Goal: Task Accomplishment & Management: Manage account settings

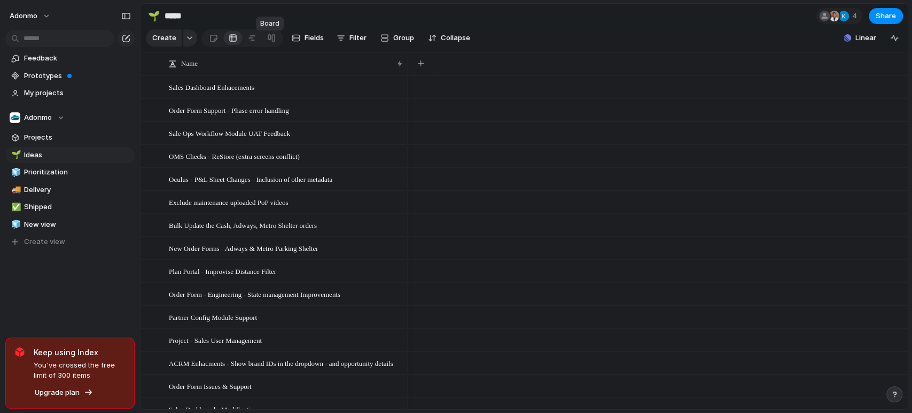
click at [270, 46] on div at bounding box center [271, 37] width 9 height 17
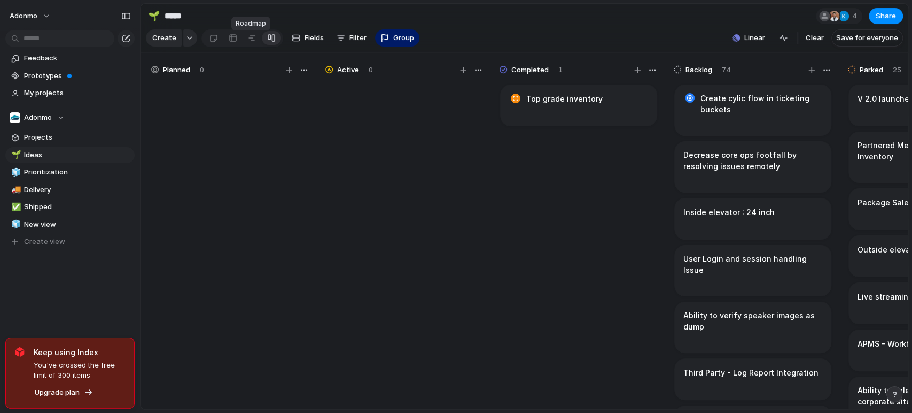
click at [252, 46] on div at bounding box center [252, 37] width 9 height 17
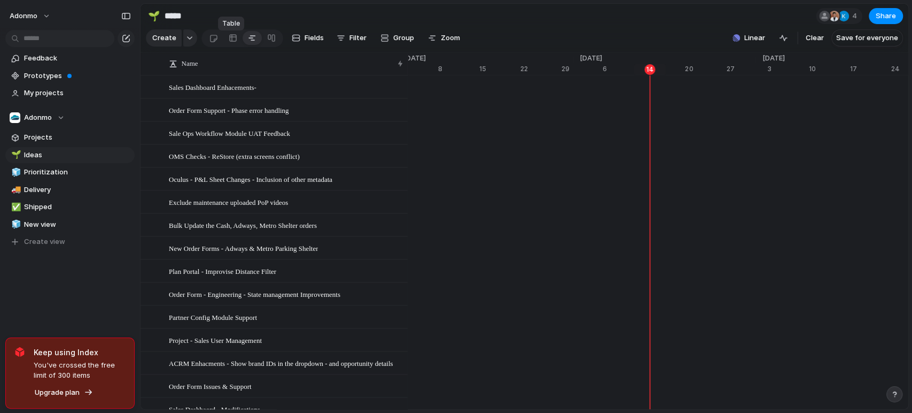
scroll to position [0, 6278]
click at [226, 39] on link at bounding box center [232, 37] width 19 height 17
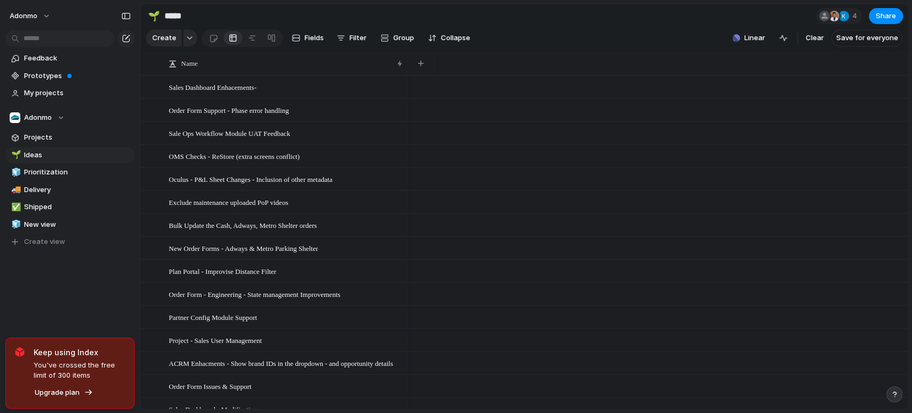
click at [63, 110] on button "Adonmo" at bounding box center [69, 118] width 129 height 16
click at [59, 223] on span "New view" at bounding box center [77, 224] width 107 height 11
click at [61, 93] on span "My projects" at bounding box center [77, 93] width 107 height 11
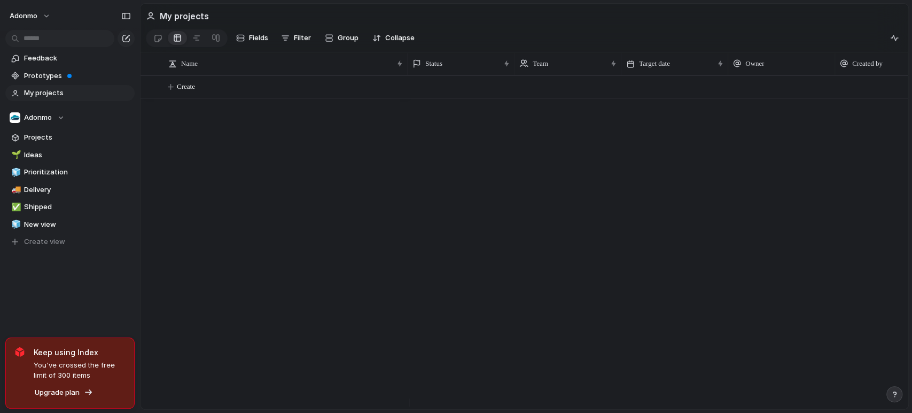
click at [51, 206] on span "Shipped" at bounding box center [77, 206] width 107 height 11
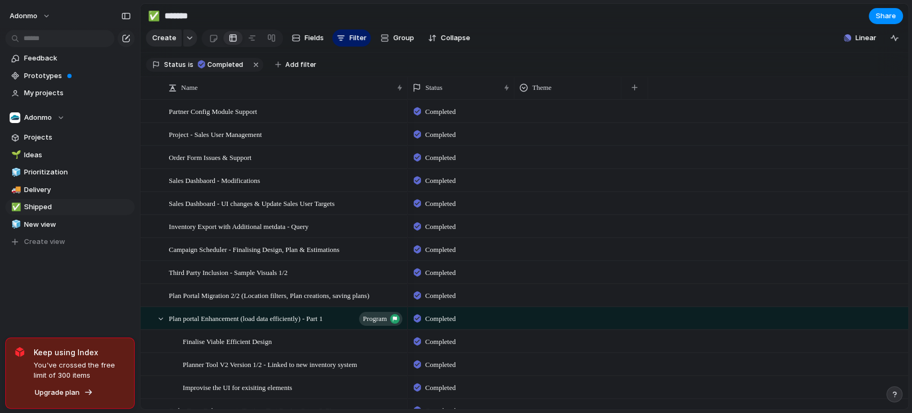
click at [46, 192] on span "Delivery" at bounding box center [77, 189] width 107 height 11
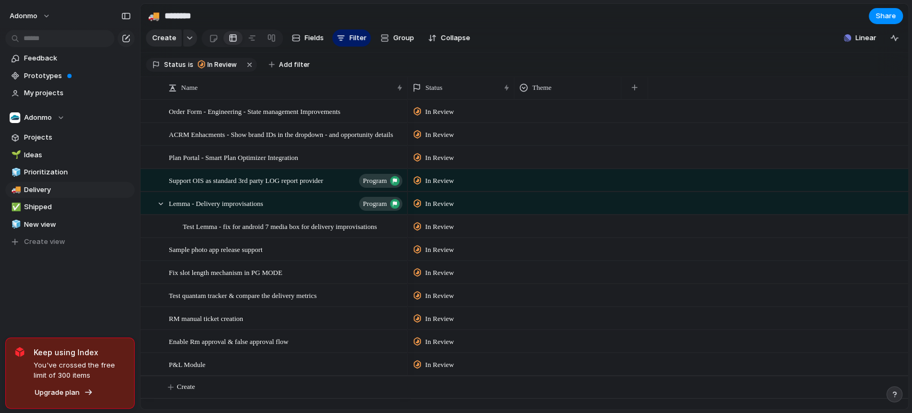
click at [55, 164] on link "🧊 Prioritization" at bounding box center [69, 172] width 129 height 16
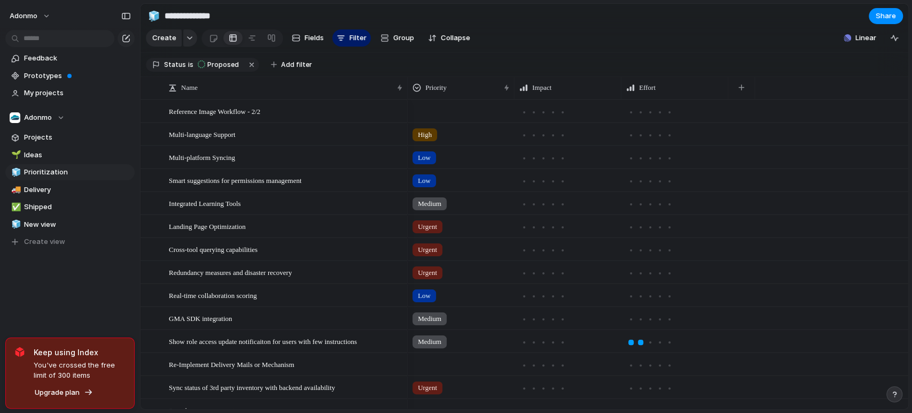
click at [43, 153] on span "Ideas" at bounding box center [77, 155] width 107 height 11
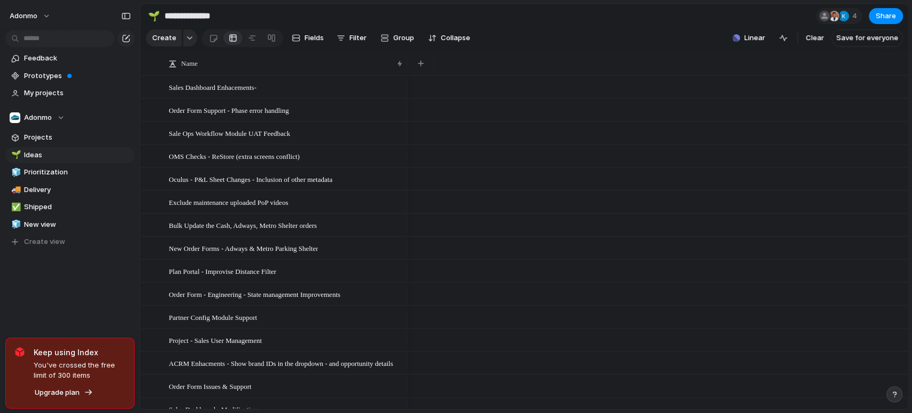
type input "*****"
click at [51, 137] on span "Projects" at bounding box center [77, 137] width 107 height 11
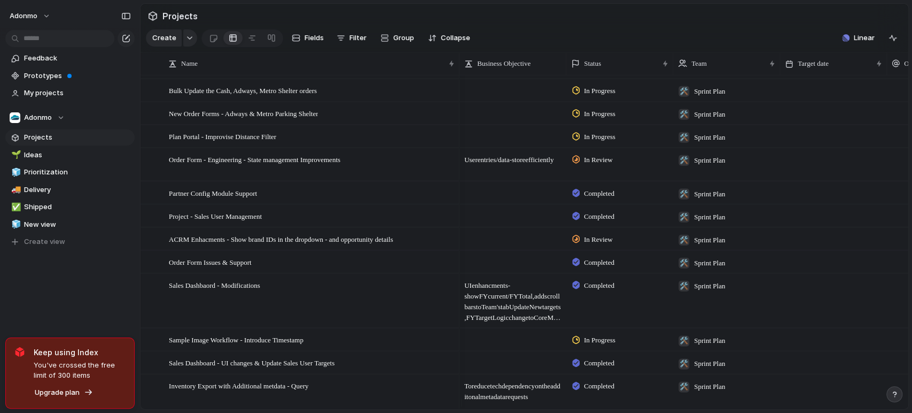
click at [342, 42] on div "button" at bounding box center [341, 38] width 9 height 9
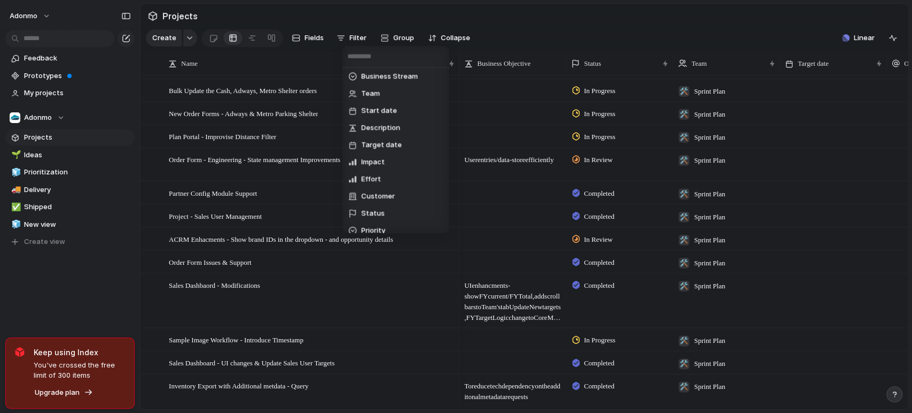
scroll to position [31, 0]
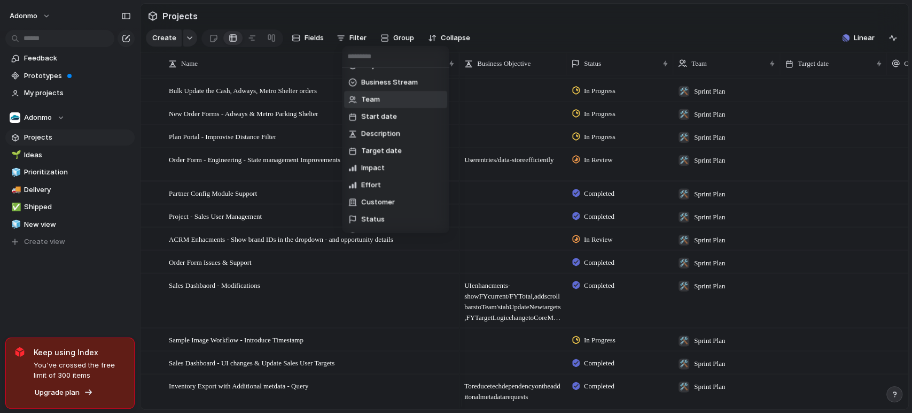
click at [375, 97] on span "Team" at bounding box center [370, 99] width 19 height 11
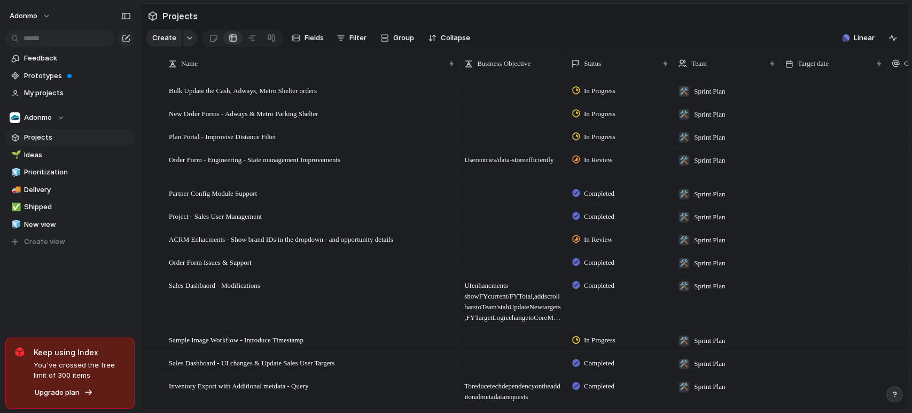
click at [346, 40] on button "Filter" at bounding box center [351, 37] width 38 height 17
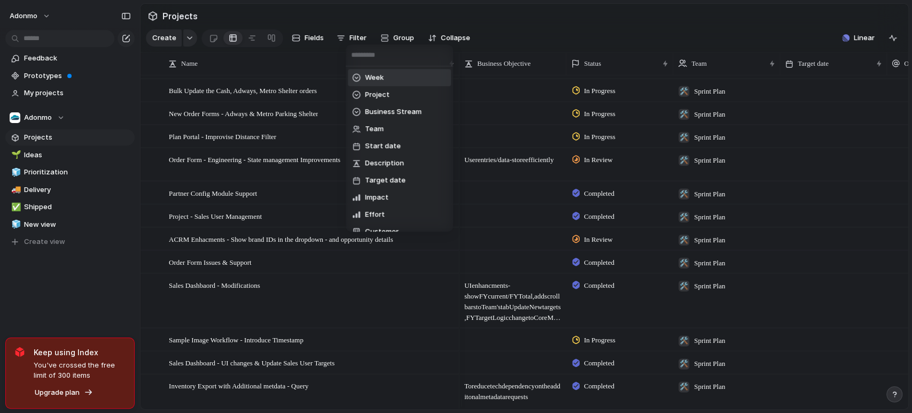
click at [388, 75] on li "Week" at bounding box center [399, 77] width 103 height 17
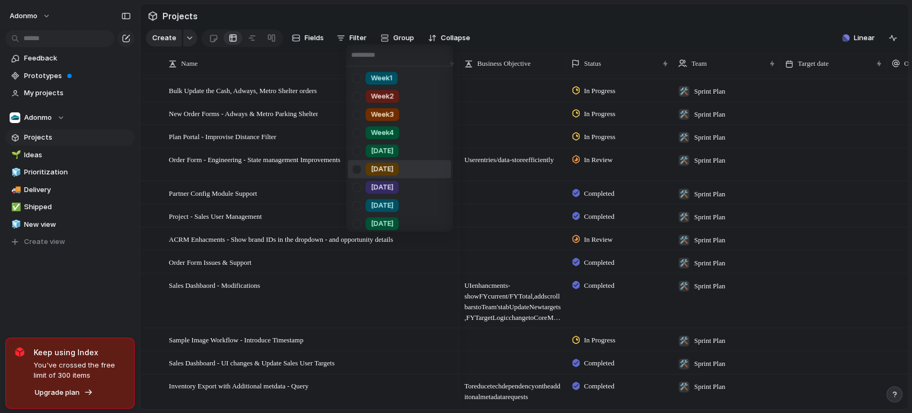
scroll to position [202, 0]
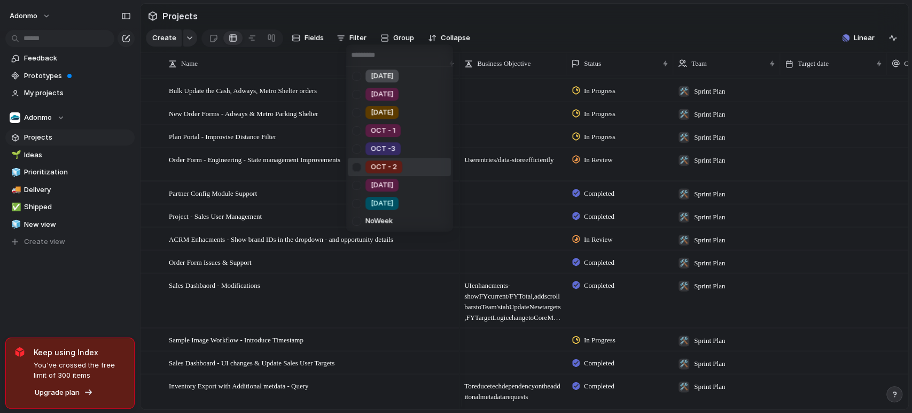
click at [393, 167] on span "OCT - 2" at bounding box center [384, 166] width 26 height 11
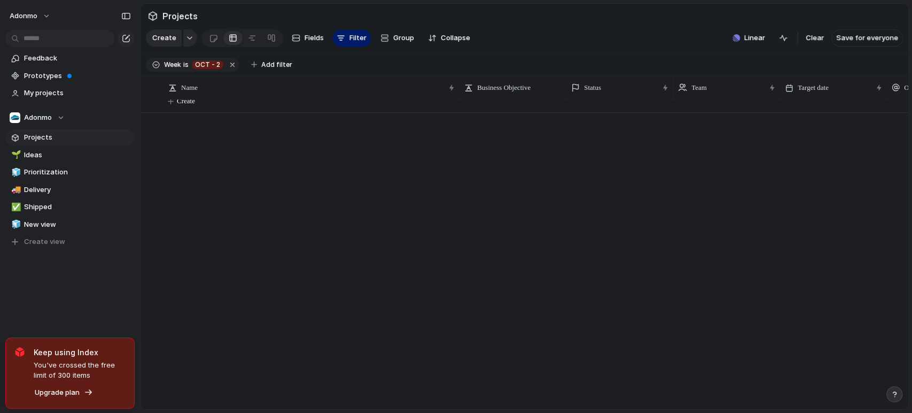
scroll to position [0, 0]
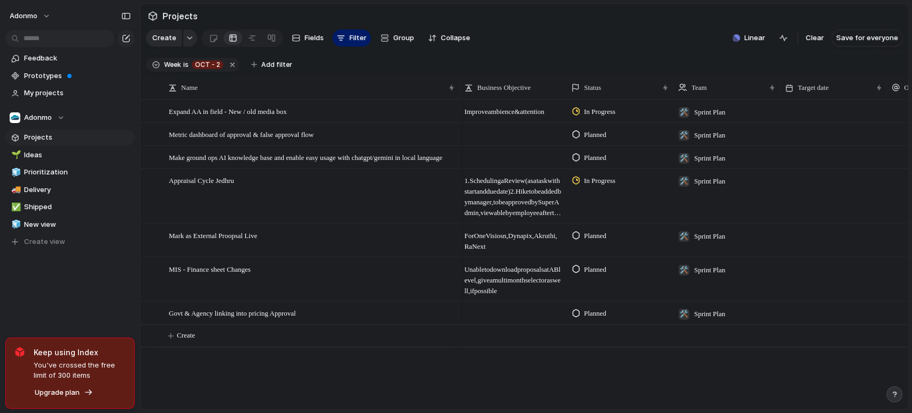
click at [350, 37] on span "Filter" at bounding box center [358, 38] width 17 height 11
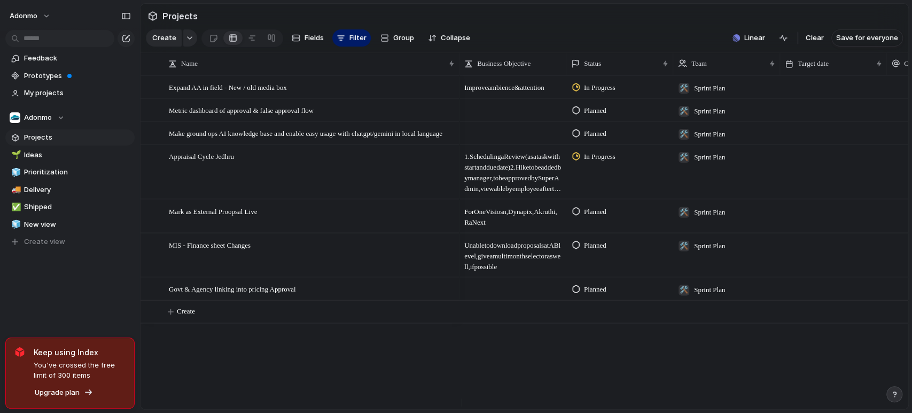
click at [350, 40] on span "Filter" at bounding box center [358, 38] width 17 height 11
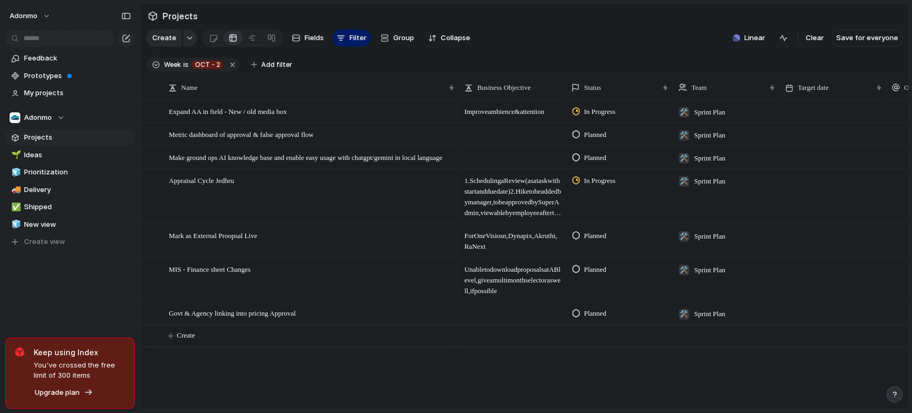
click at [352, 43] on span "Filter" at bounding box center [358, 38] width 17 height 11
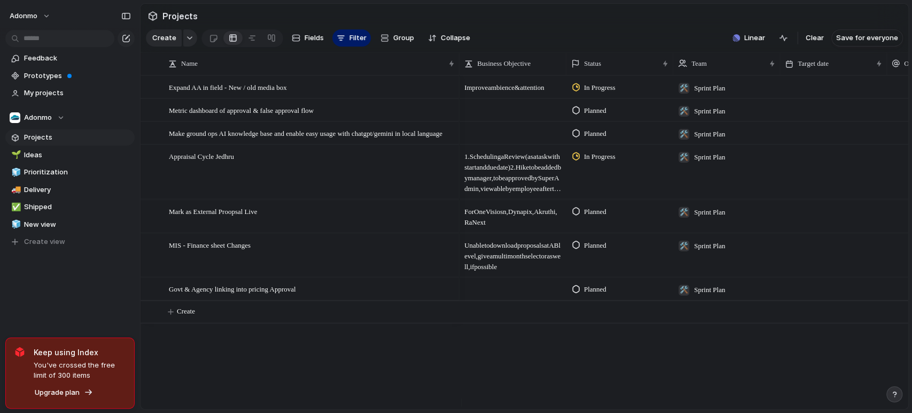
click at [352, 43] on span "Filter" at bounding box center [358, 38] width 17 height 11
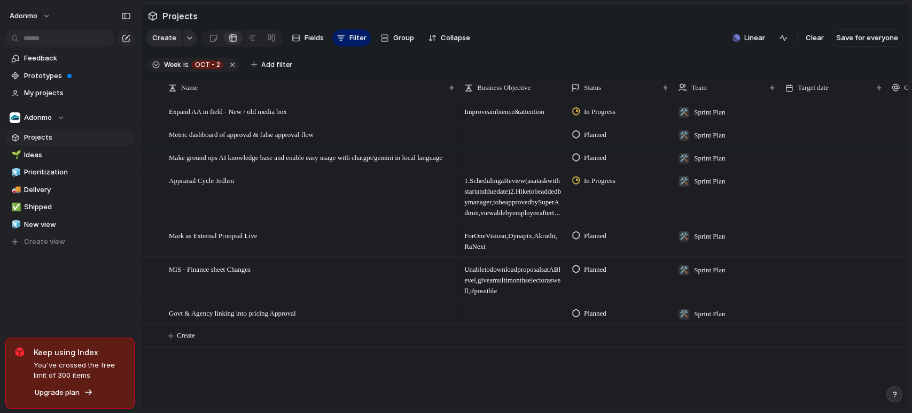
click at [265, 69] on span "Add filter" at bounding box center [276, 65] width 31 height 10
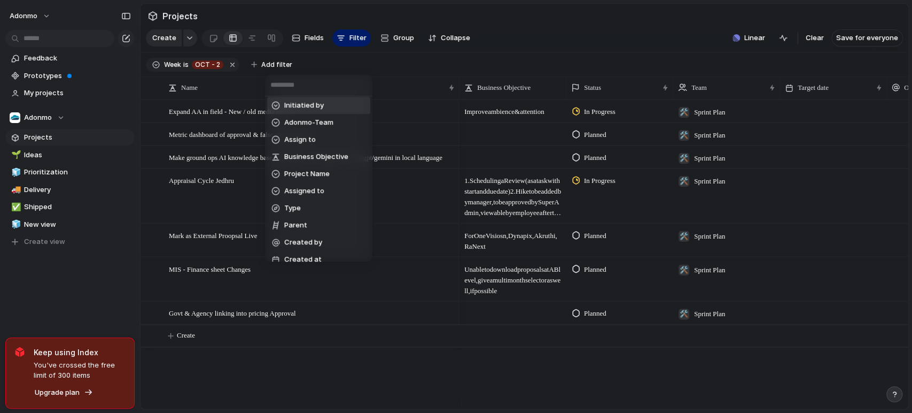
scroll to position [288, 0]
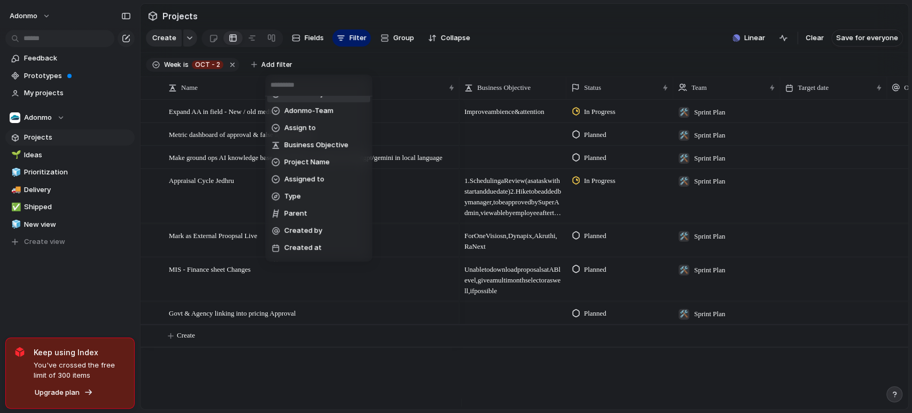
click at [301, 230] on span "Created by" at bounding box center [303, 230] width 38 height 11
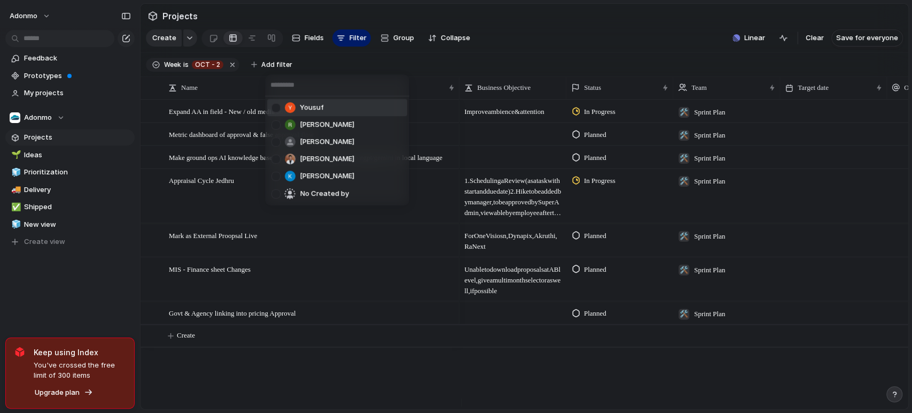
click at [319, 110] on span "Yousuf" at bounding box center [312, 107] width 24 height 11
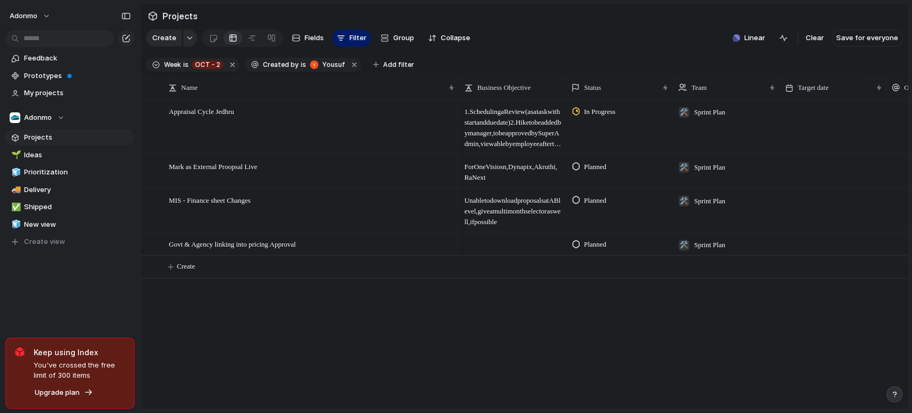
click at [198, 69] on span "OCT - 2" at bounding box center [207, 65] width 25 height 10
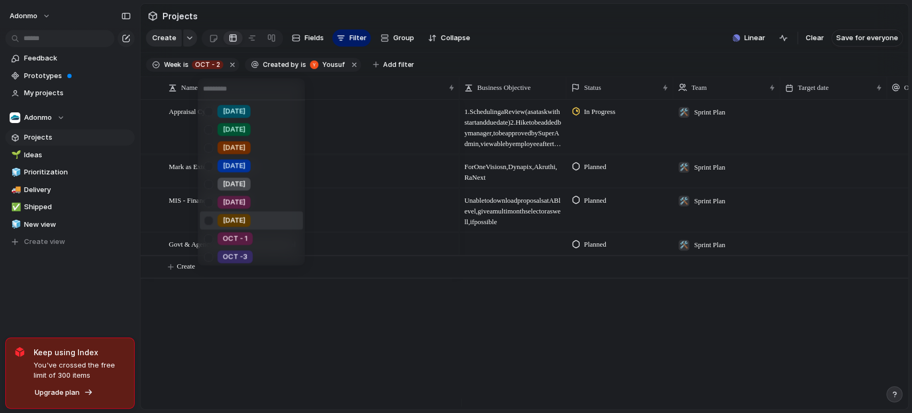
scroll to position [202, 0]
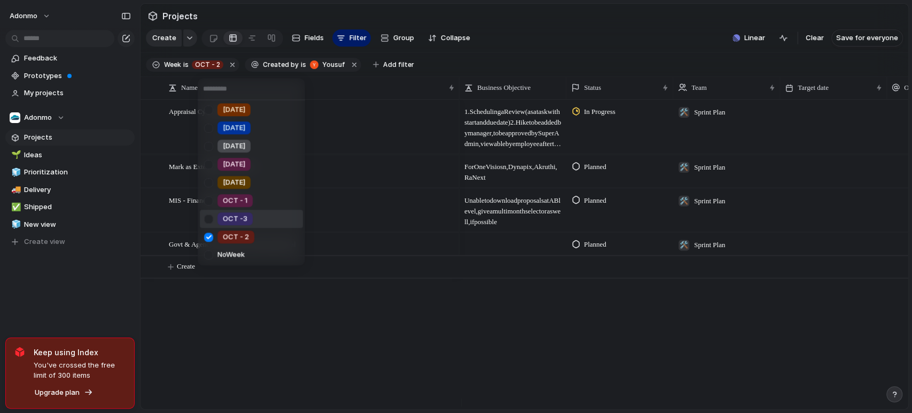
click at [209, 211] on div at bounding box center [208, 219] width 19 height 19
click at [208, 200] on div at bounding box center [208, 200] width 19 height 19
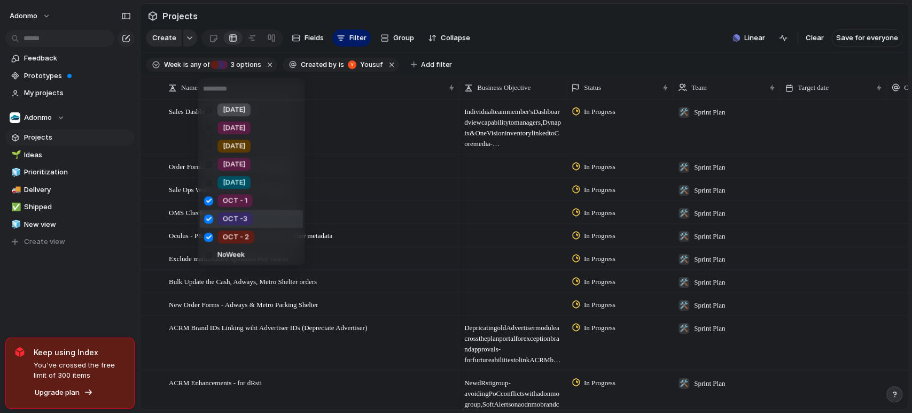
scroll to position [166, 0]
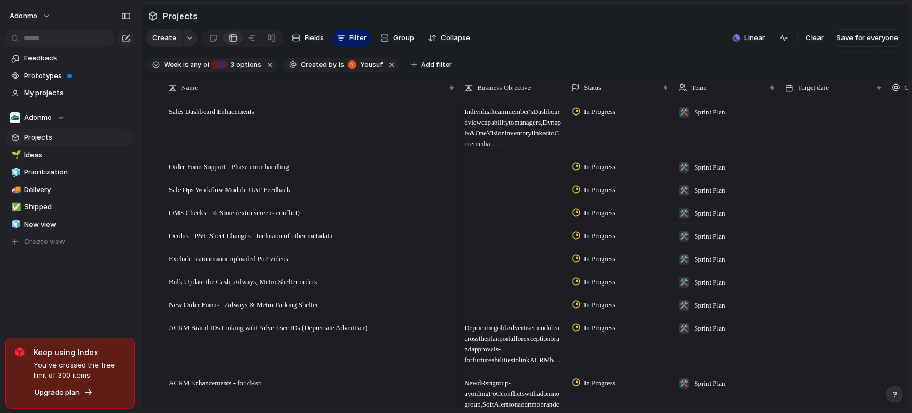
click at [525, 42] on div "Week1 Week2 Week3 Week4 [DATE] [DATE] [DATE] [DATE] [DATE] [DATE] [DATE] [DATE]…" at bounding box center [456, 206] width 912 height 413
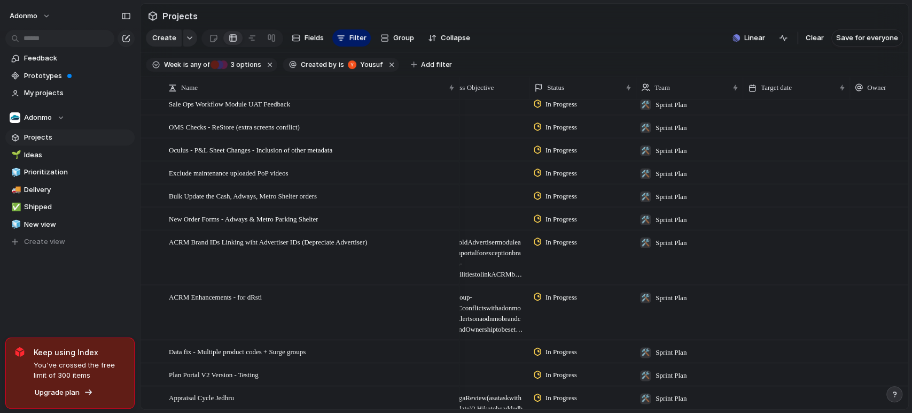
scroll to position [0, 0]
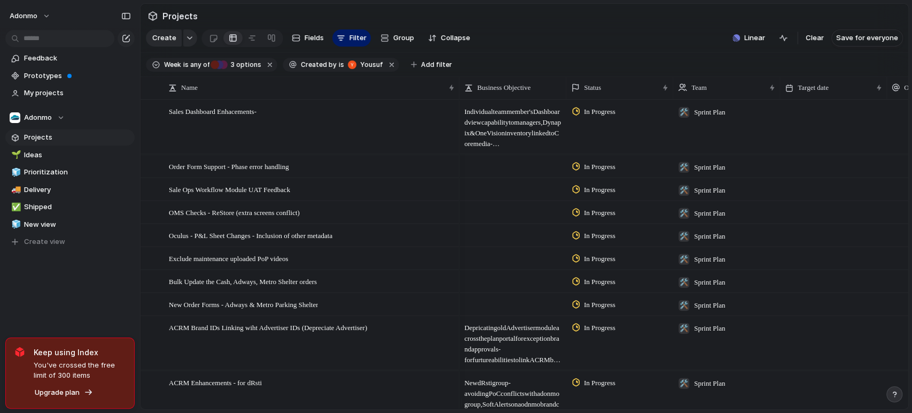
click at [597, 117] on span "In Progress" at bounding box center [600, 111] width 32 height 11
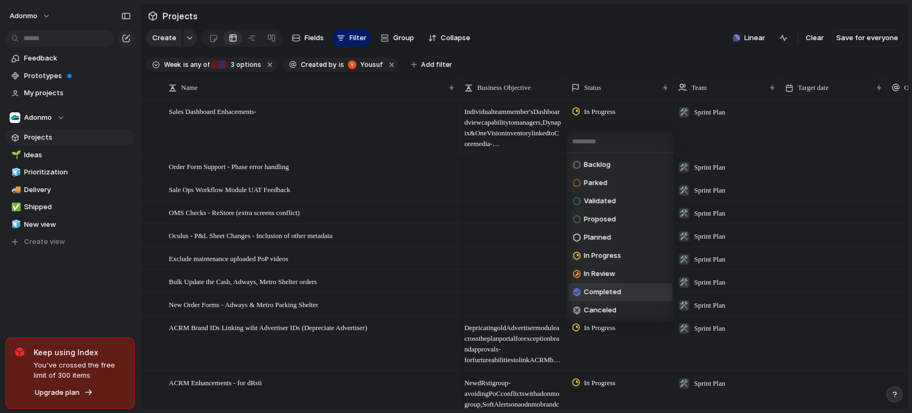
click at [599, 294] on span "Completed" at bounding box center [602, 291] width 37 height 11
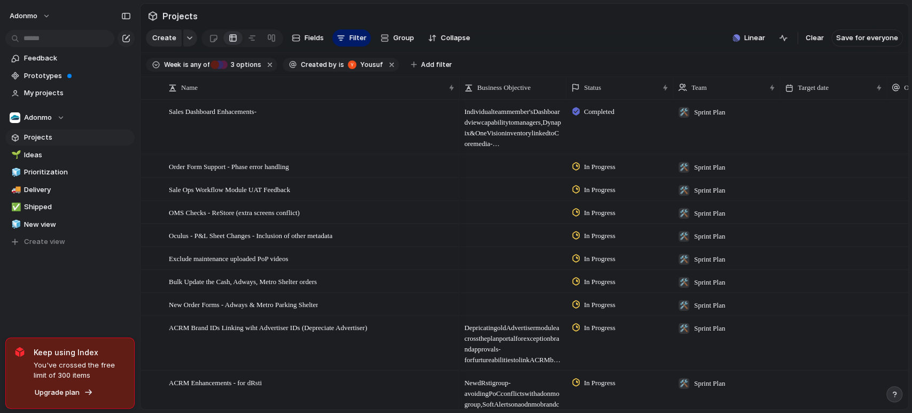
click at [422, 69] on span "Add filter" at bounding box center [436, 65] width 31 height 10
click at [393, 41] on span "Group" at bounding box center [403, 38] width 21 height 11
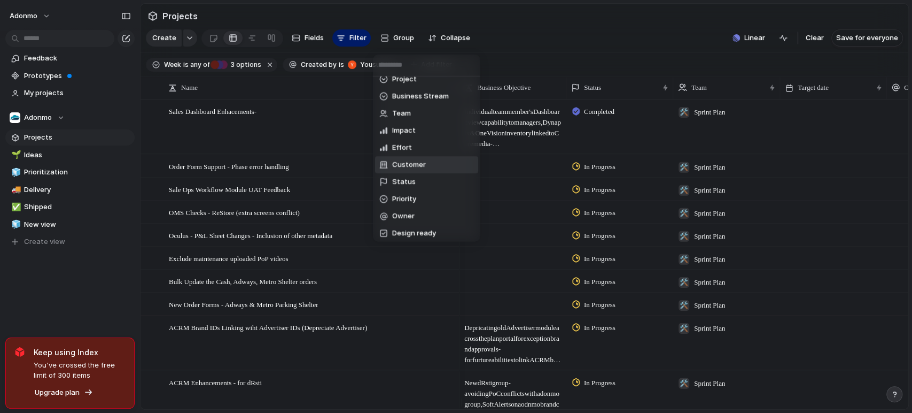
click at [417, 184] on li "Status" at bounding box center [426, 181] width 103 height 17
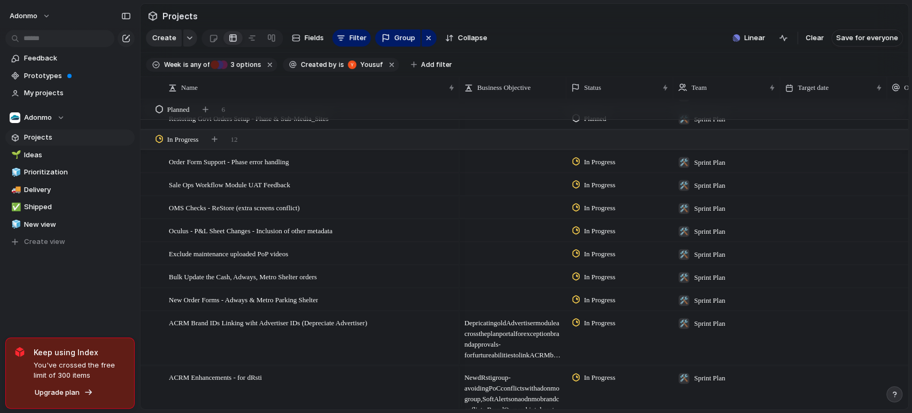
click at [594, 213] on span "In Progress" at bounding box center [600, 207] width 32 height 11
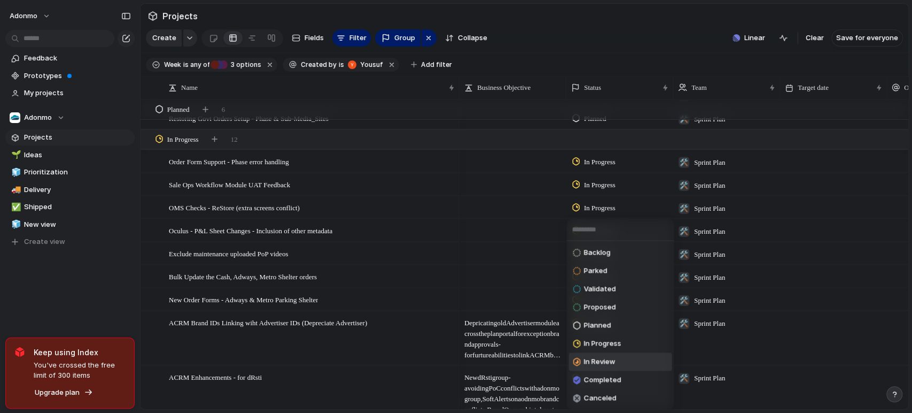
click at [598, 359] on span "In Review" at bounding box center [600, 361] width 32 height 11
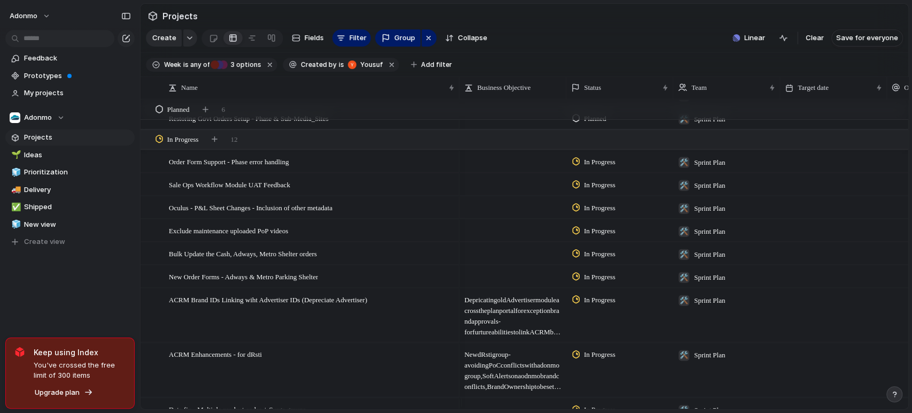
click at [603, 213] on span "In Progress" at bounding box center [600, 207] width 32 height 11
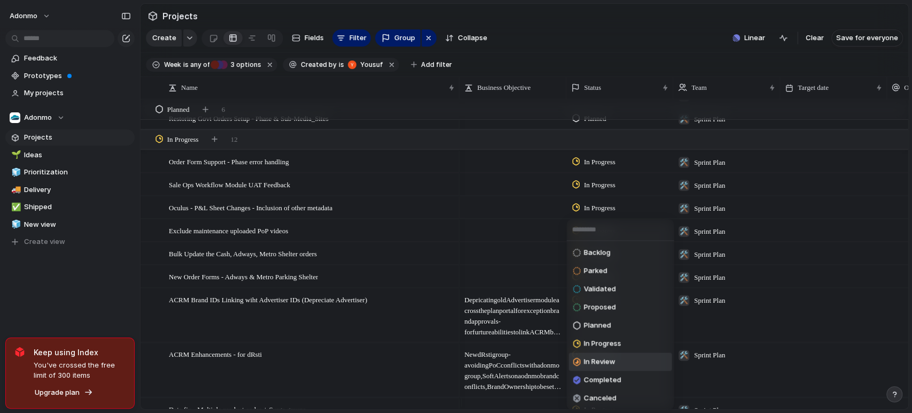
click at [615, 356] on span "In Review" at bounding box center [600, 361] width 32 height 11
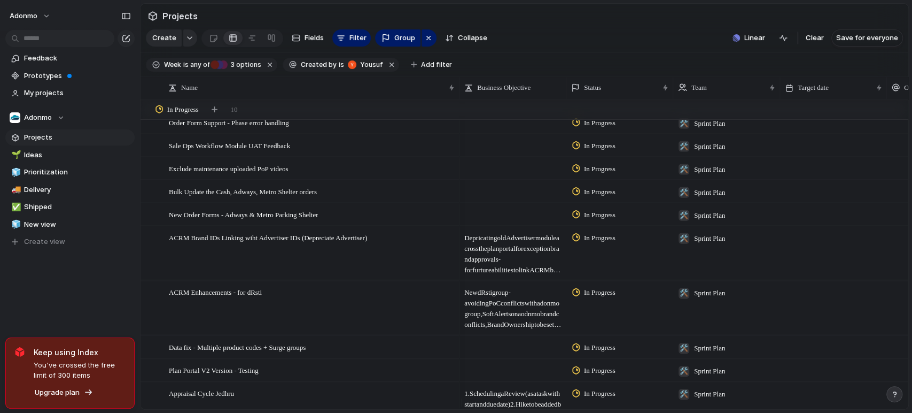
click at [595, 171] on span "In Progress" at bounding box center [600, 168] width 32 height 11
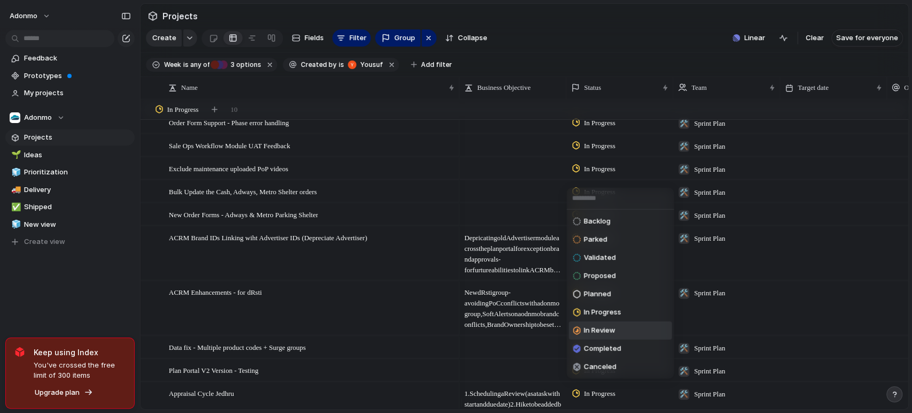
click at [604, 325] on span "In Review" at bounding box center [600, 330] width 32 height 11
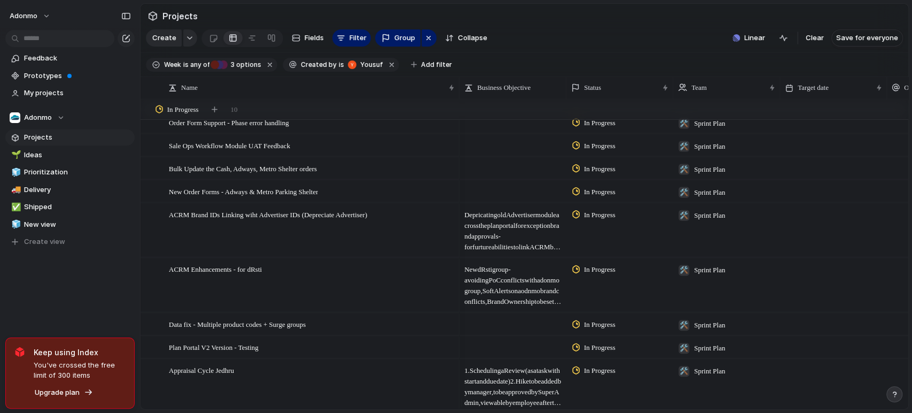
click at [606, 175] on div "In Progress" at bounding box center [595, 168] width 46 height 13
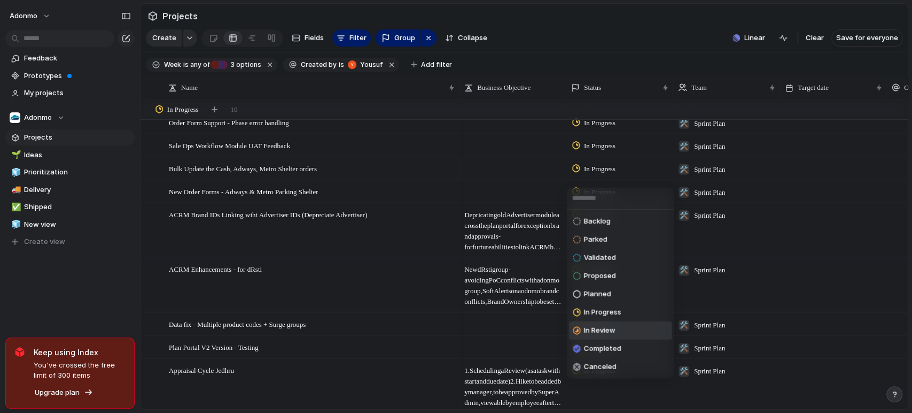
click at [604, 334] on span "In Review" at bounding box center [600, 330] width 32 height 11
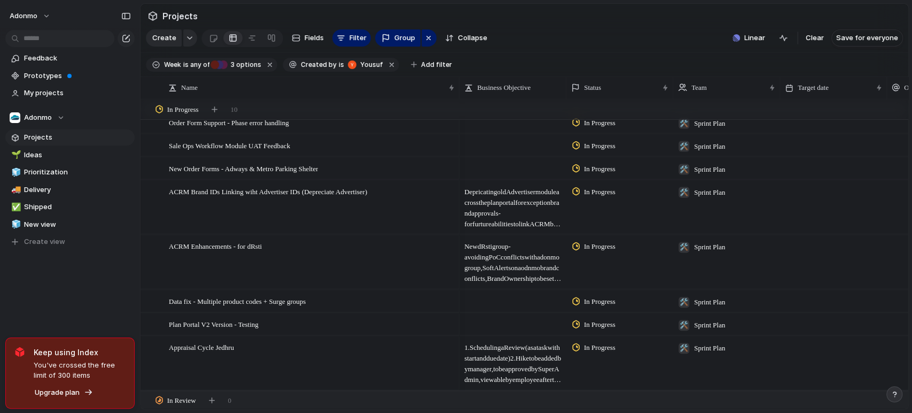
click at [595, 174] on span "In Progress" at bounding box center [600, 168] width 32 height 11
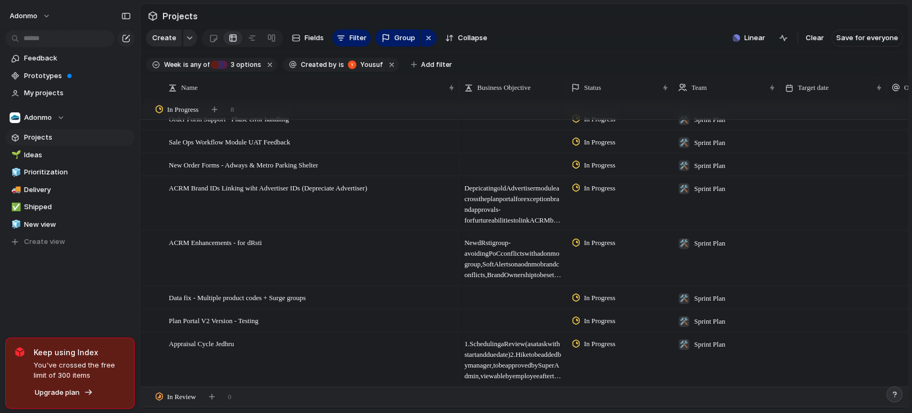
click at [596, 167] on span "In Progress" at bounding box center [600, 164] width 32 height 11
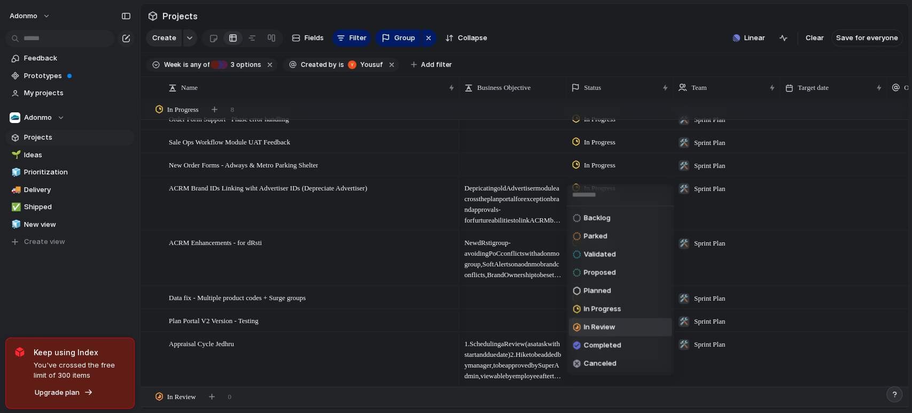
click at [594, 330] on span "In Review" at bounding box center [600, 327] width 32 height 11
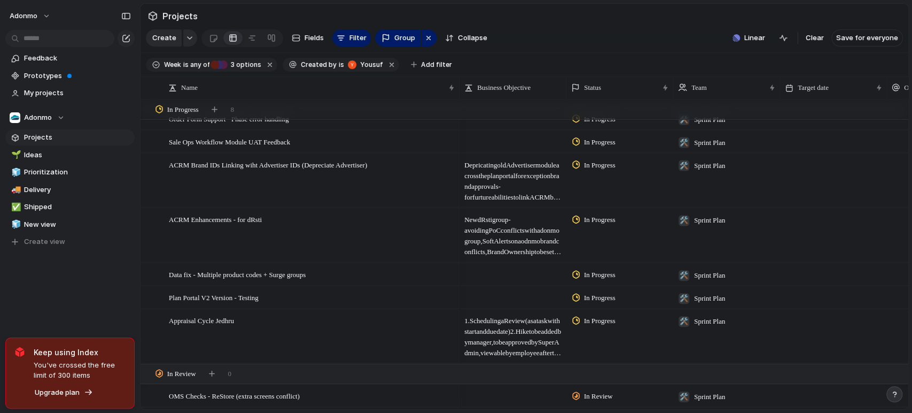
scroll to position [419, 0]
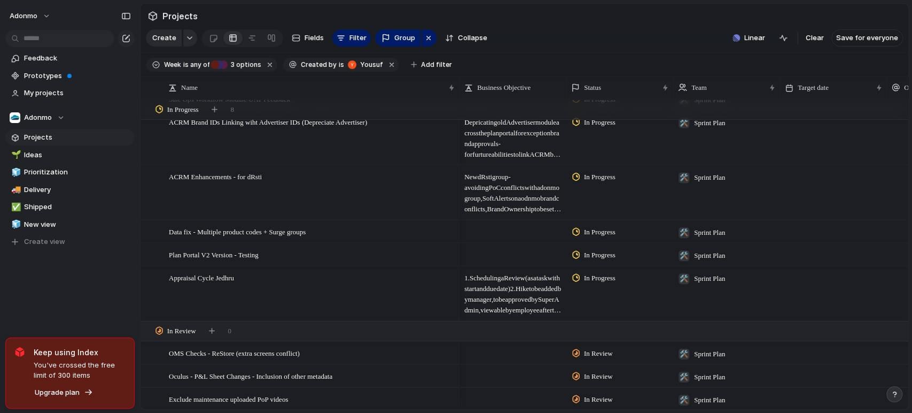
click at [607, 182] on span "In Progress" at bounding box center [600, 177] width 32 height 11
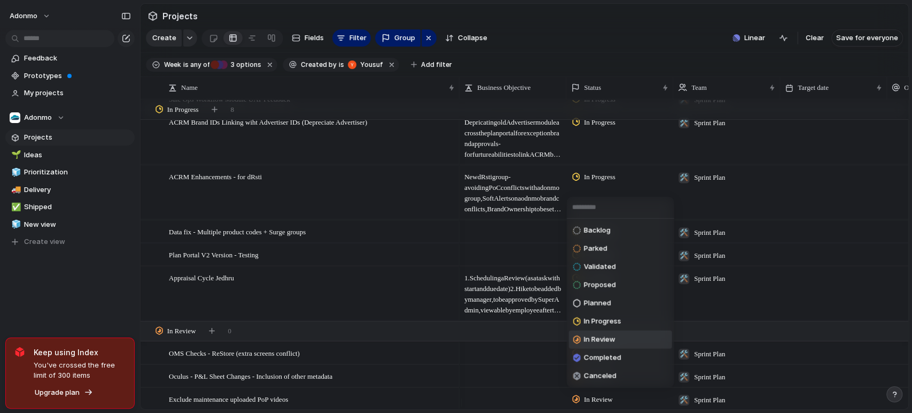
click at [604, 336] on span "In Review" at bounding box center [600, 339] width 32 height 11
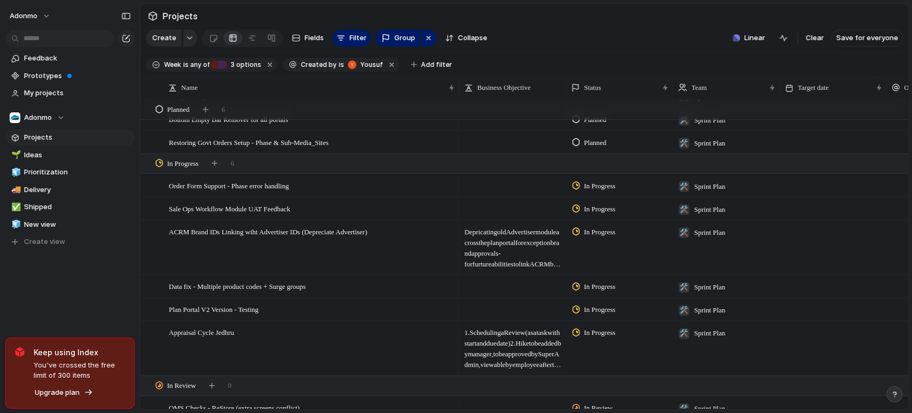
click at [603, 214] on span "In Progress" at bounding box center [600, 208] width 32 height 11
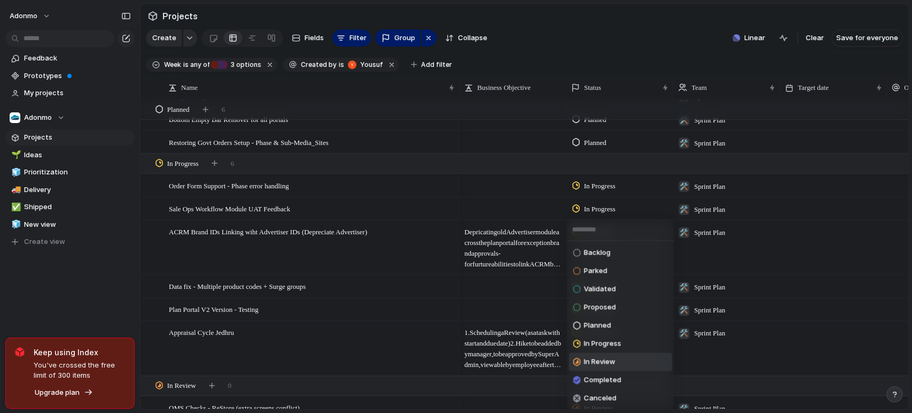
click at [601, 361] on span "In Review" at bounding box center [600, 361] width 32 height 11
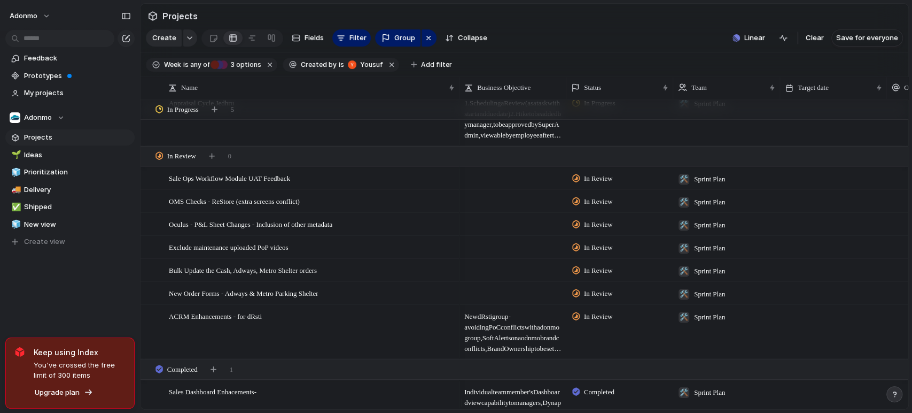
click at [318, 299] on span "New Order Forms - Adways & Metro Parking Shelter" at bounding box center [243, 292] width 149 height 12
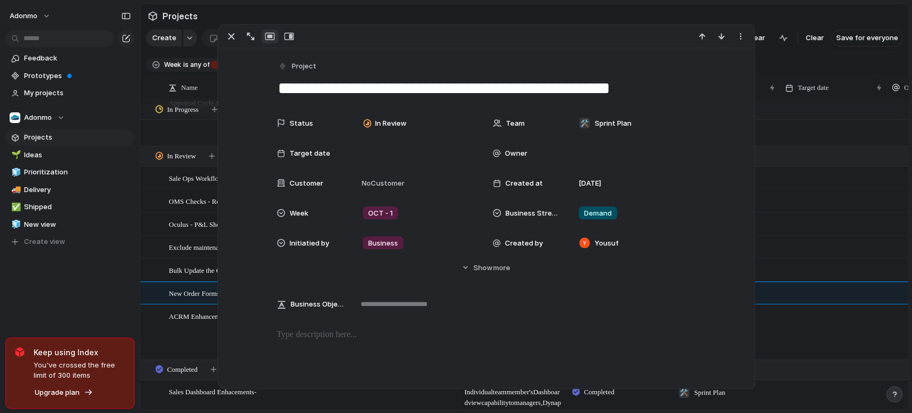
click at [560, 89] on textarea "**********" at bounding box center [486, 88] width 419 height 22
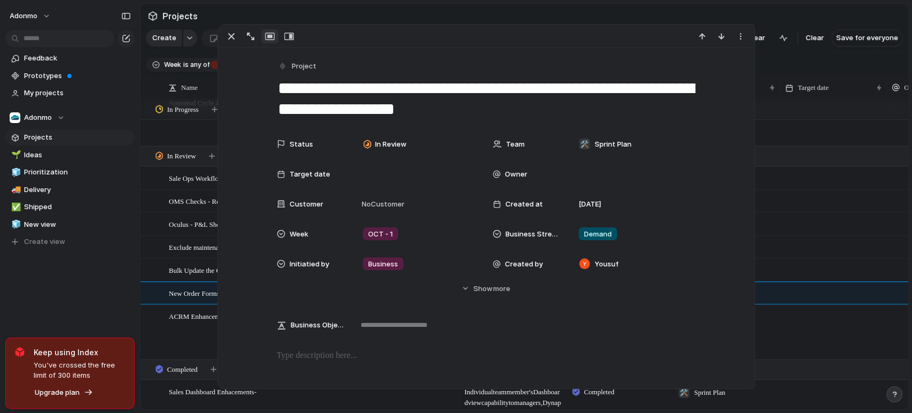
type textarea "**********"
click at [125, 291] on div "Feedback Prototypes My projects Adonmo Projects 🌱 Ideas 🧊 Prioritization 🚚 Deli…" at bounding box center [70, 168] width 140 height 336
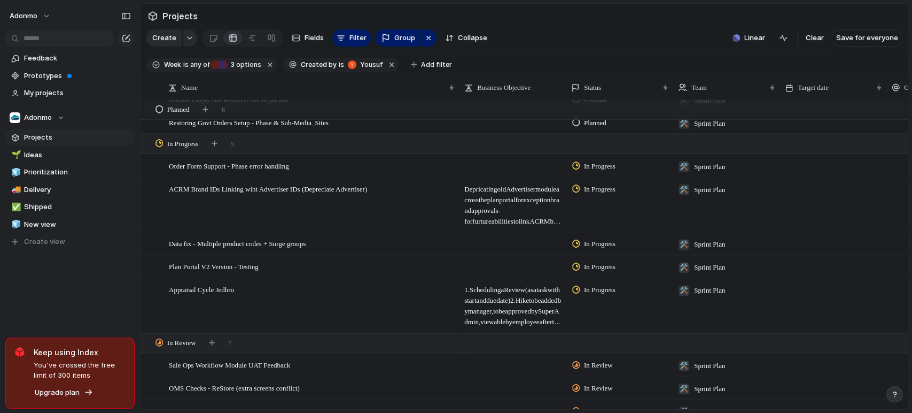
scroll to position [305, 0]
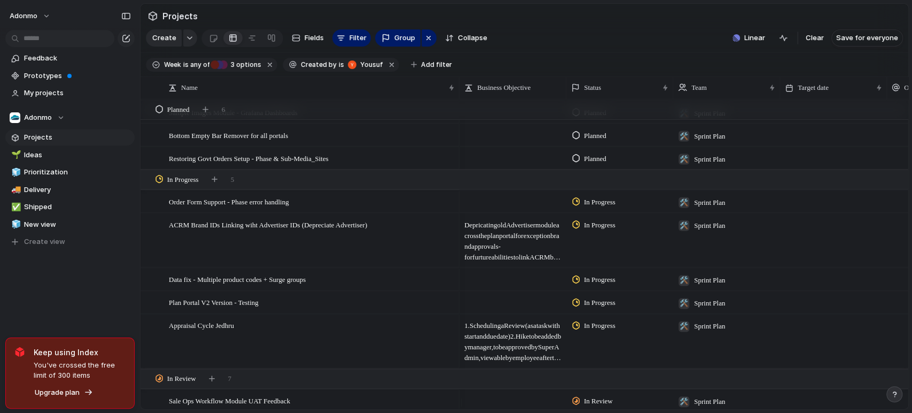
click at [587, 207] on span "In Progress" at bounding box center [600, 201] width 32 height 11
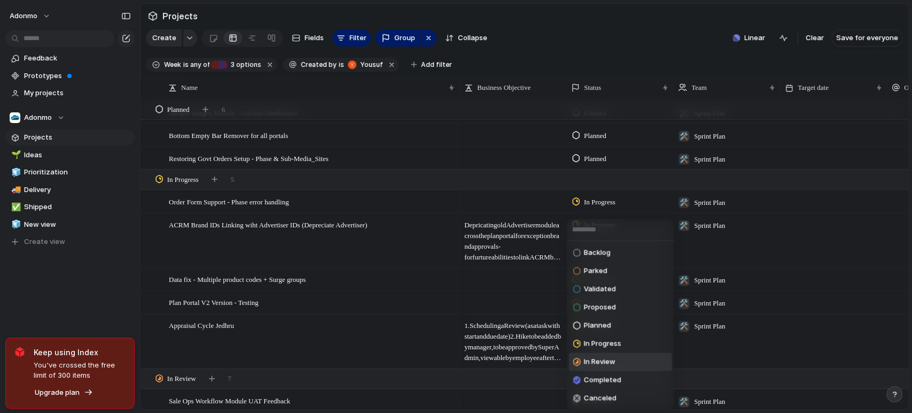
click at [615, 365] on span "In Review" at bounding box center [600, 361] width 32 height 11
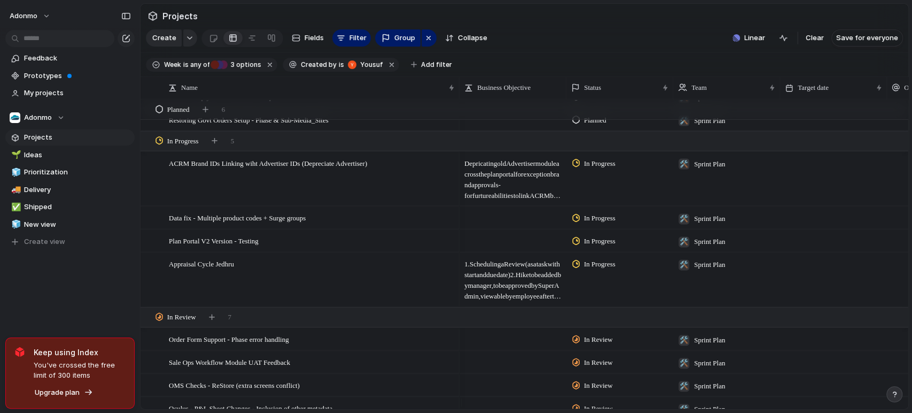
click at [607, 269] on span "In Progress" at bounding box center [600, 264] width 32 height 11
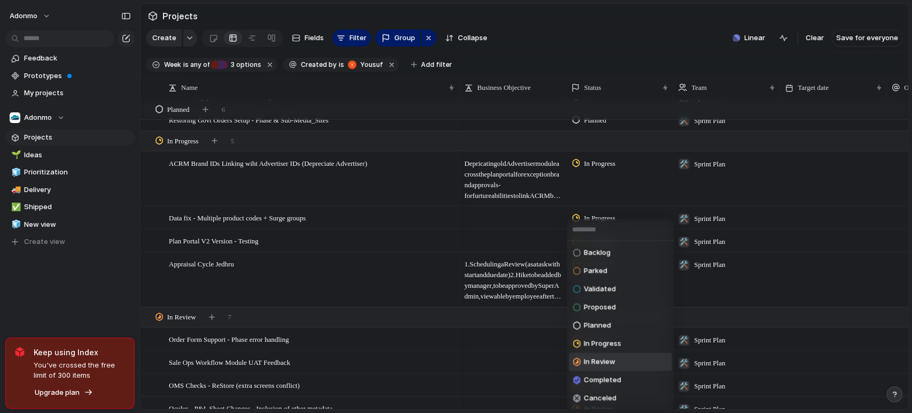
click at [596, 361] on span "In Review" at bounding box center [600, 361] width 32 height 11
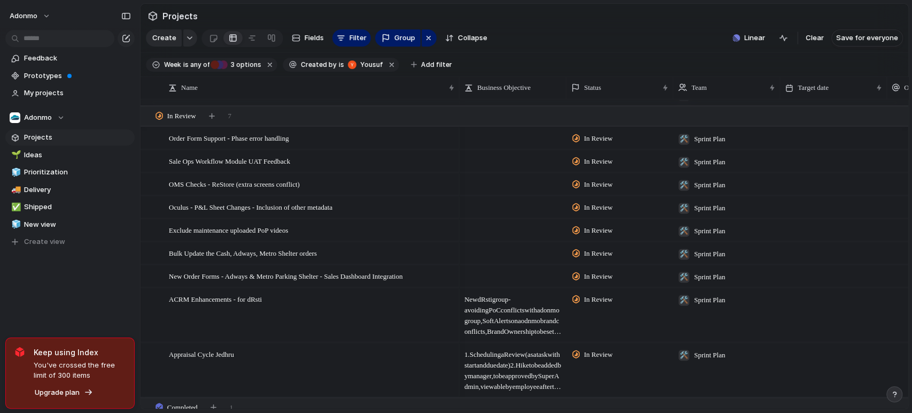
scroll to position [476, 0]
click at [336, 146] on div "Order Form Support - Phase error handling" at bounding box center [312, 138] width 287 height 22
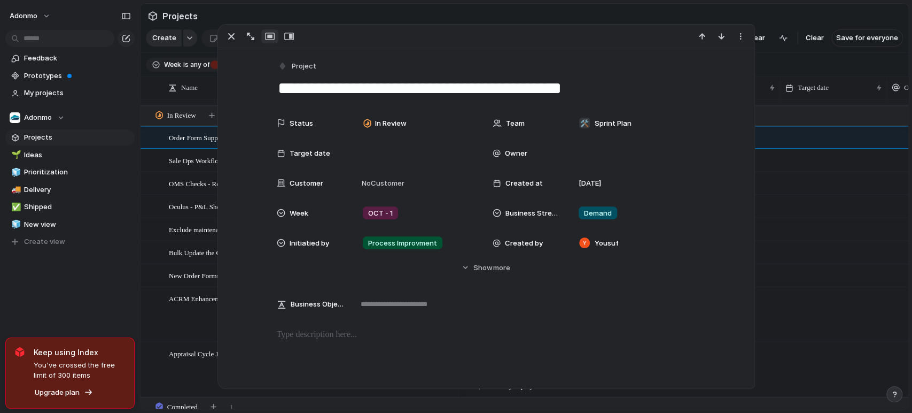
click at [624, 81] on textarea "**********" at bounding box center [486, 88] width 419 height 22
type textarea "**********"
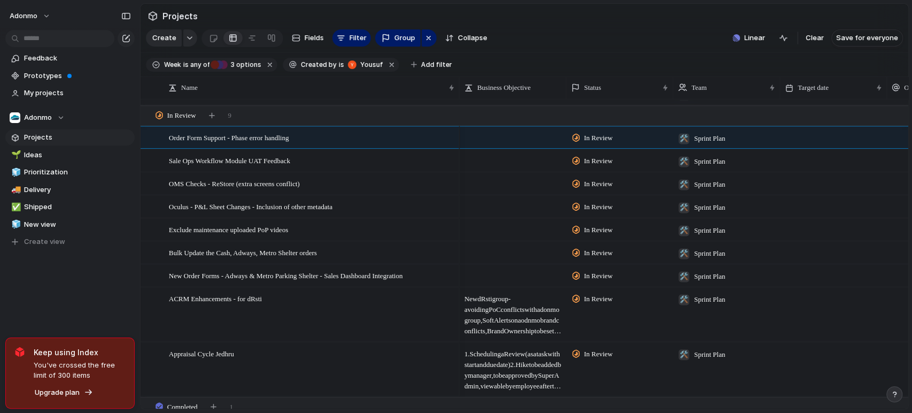
click at [658, 15] on section "Projects" at bounding box center [525, 16] width 768 height 24
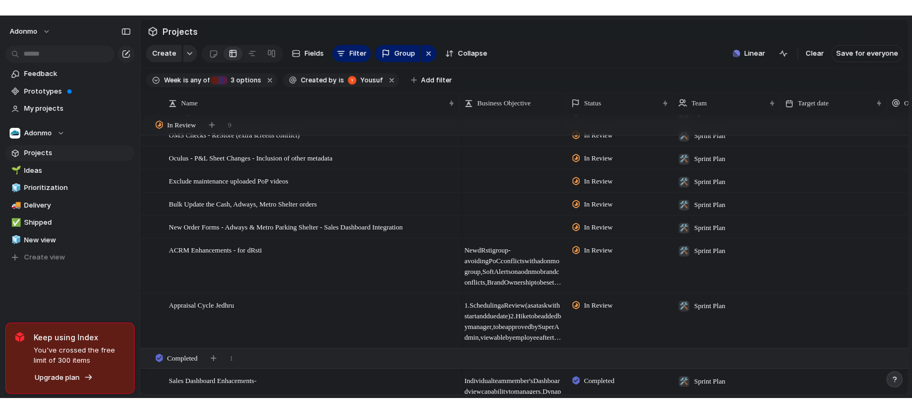
scroll to position [542, 0]
